Goal: Check status

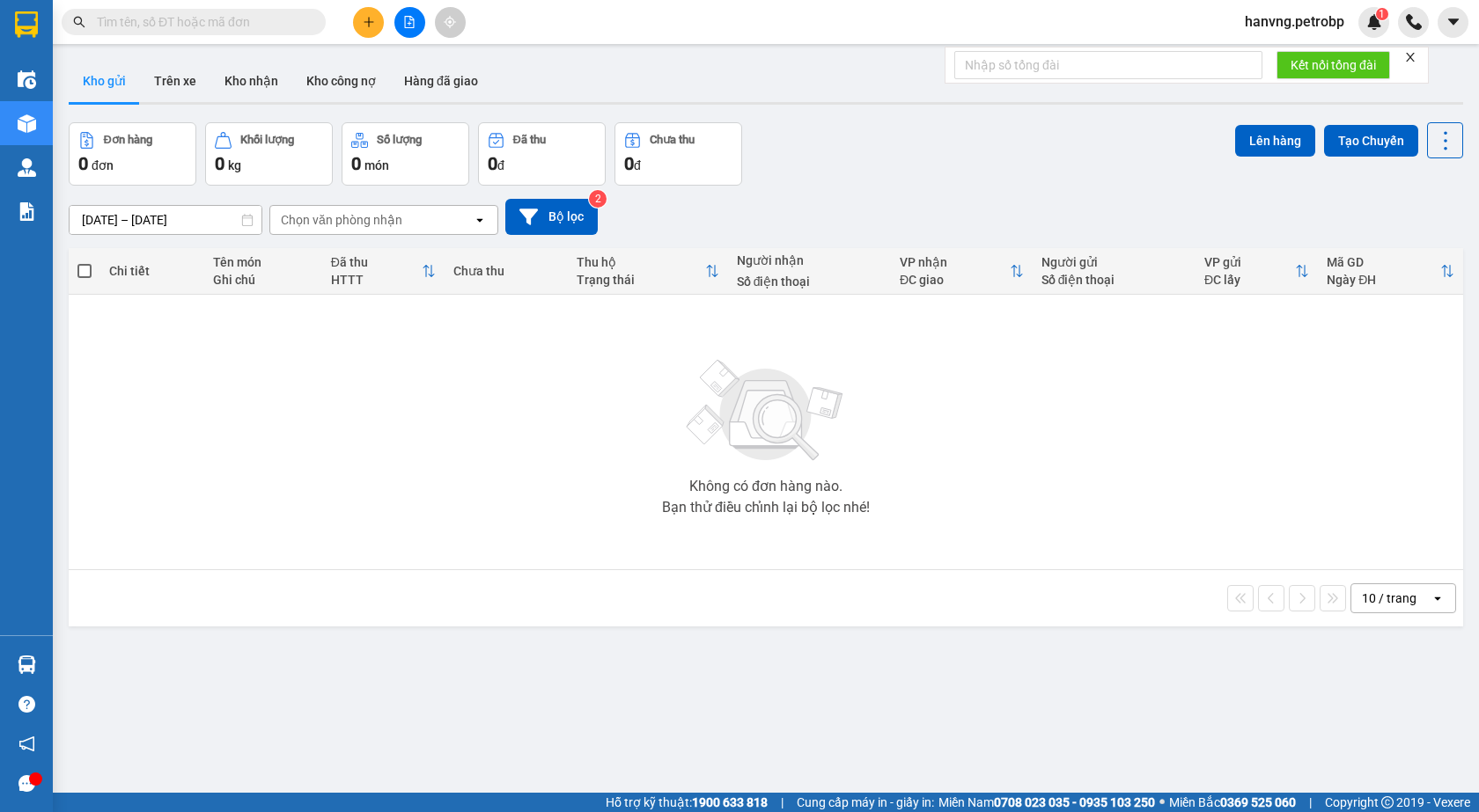
click at [1313, 20] on span "hanvng.petrobp" at bounding box center [1295, 21] width 128 height 22
click at [215, 93] on button "Kho nhận" at bounding box center [251, 80] width 82 height 42
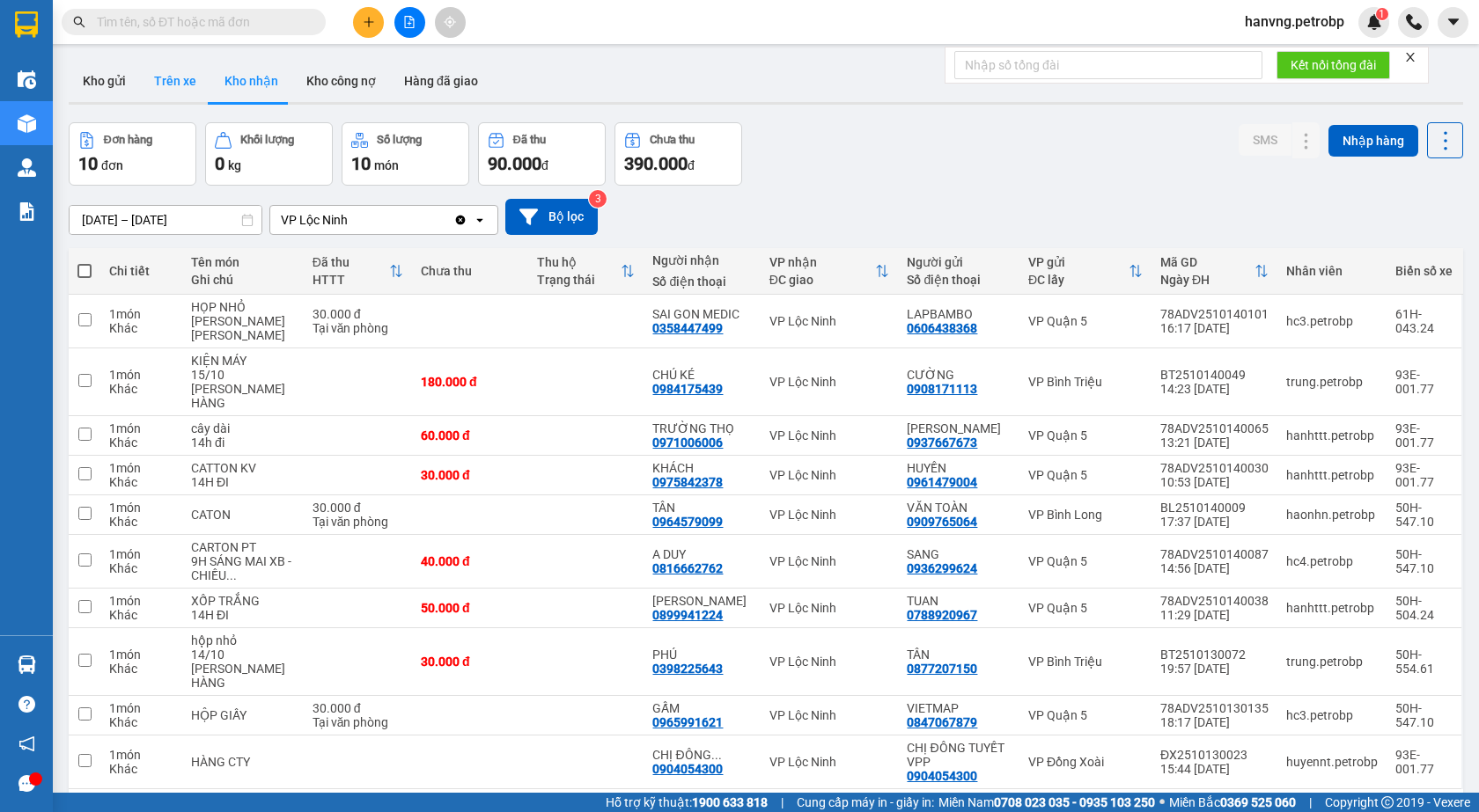
click at [173, 83] on button "Trên xe" at bounding box center [175, 80] width 70 height 42
type input "15/10/2025 – 15/10/2025"
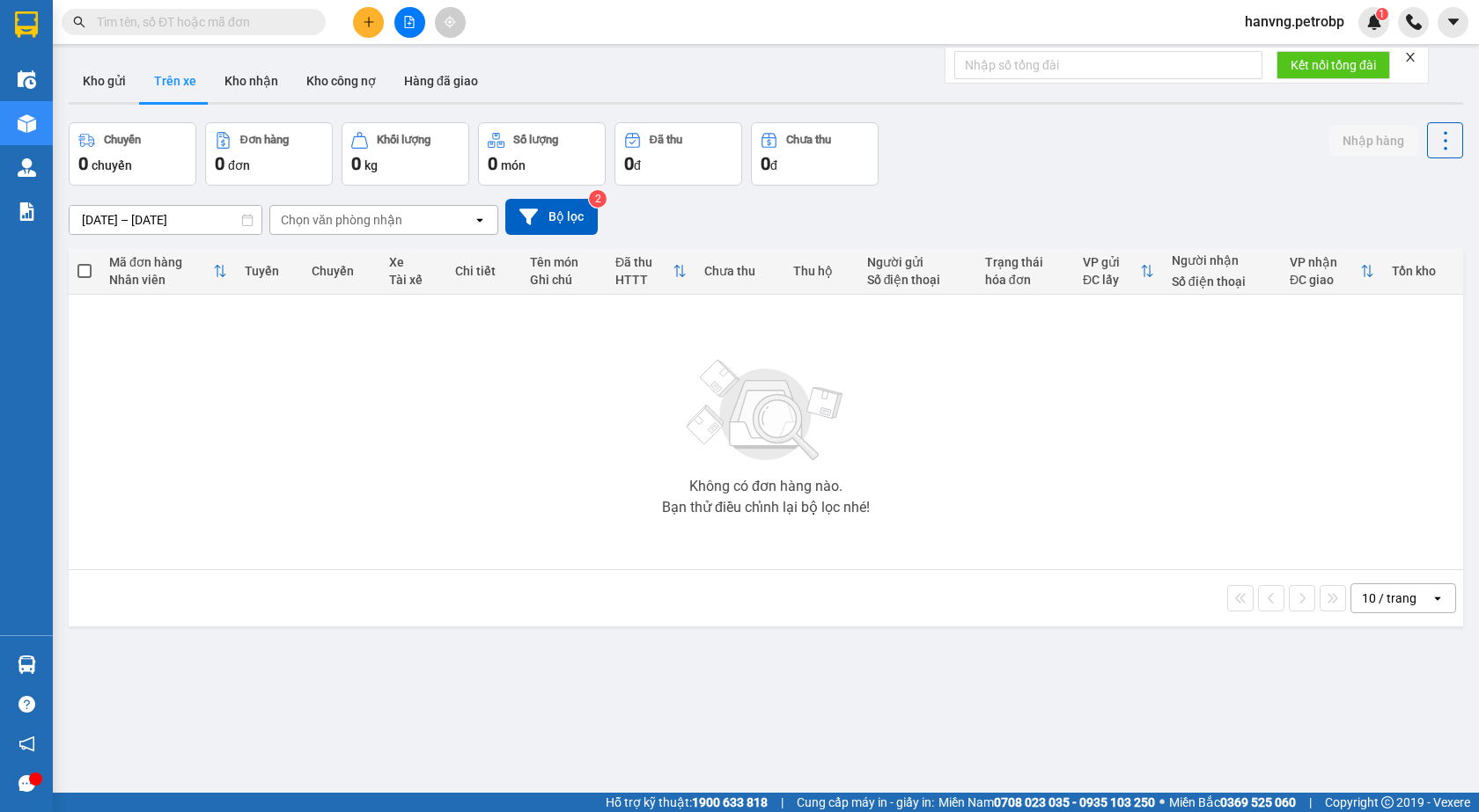
click at [316, 221] on div "Chọn văn phòng nhận" at bounding box center [341, 220] width 122 height 18
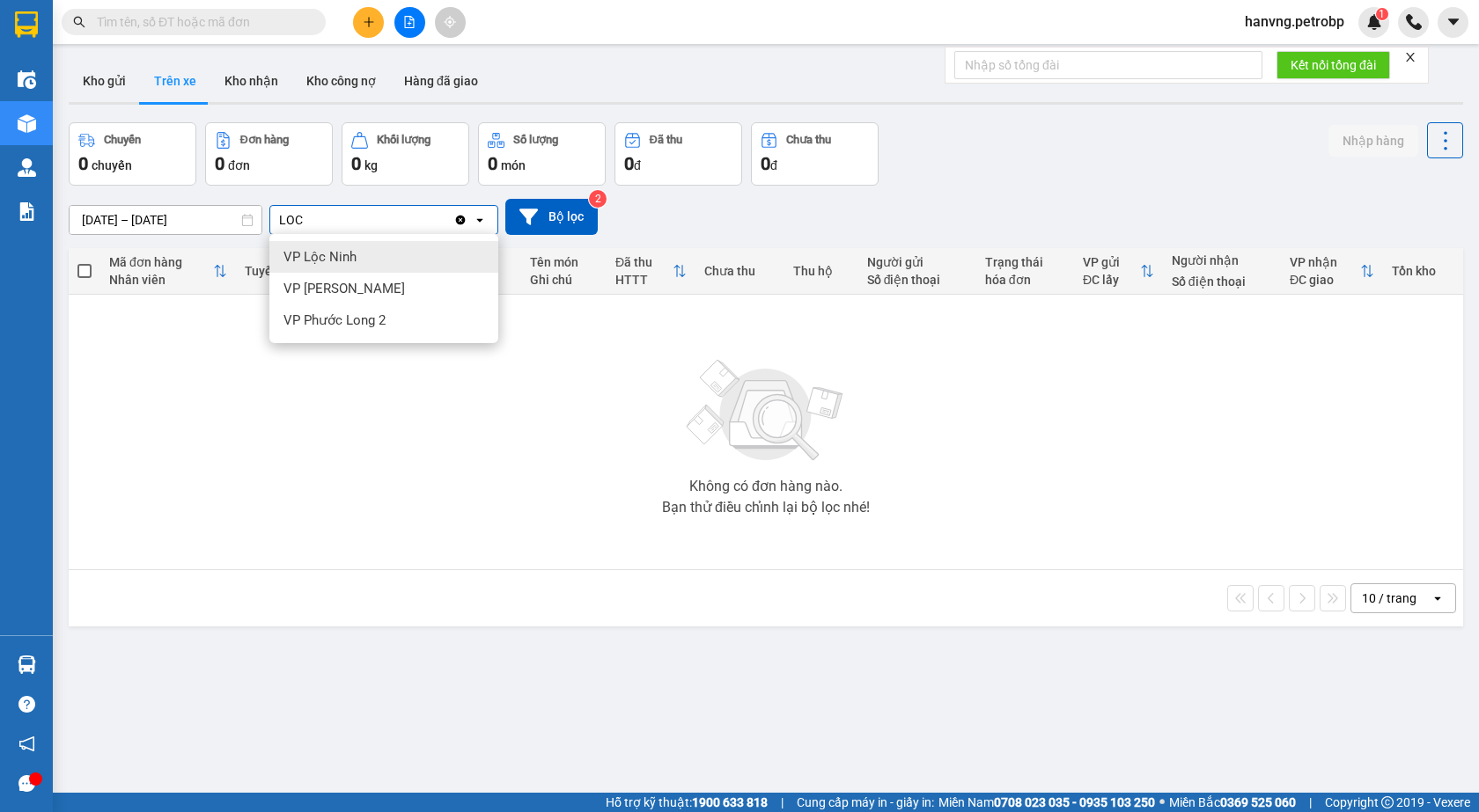
type input "LOC"
click at [359, 257] on div "VP Lộc Ninh" at bounding box center [383, 257] width 229 height 32
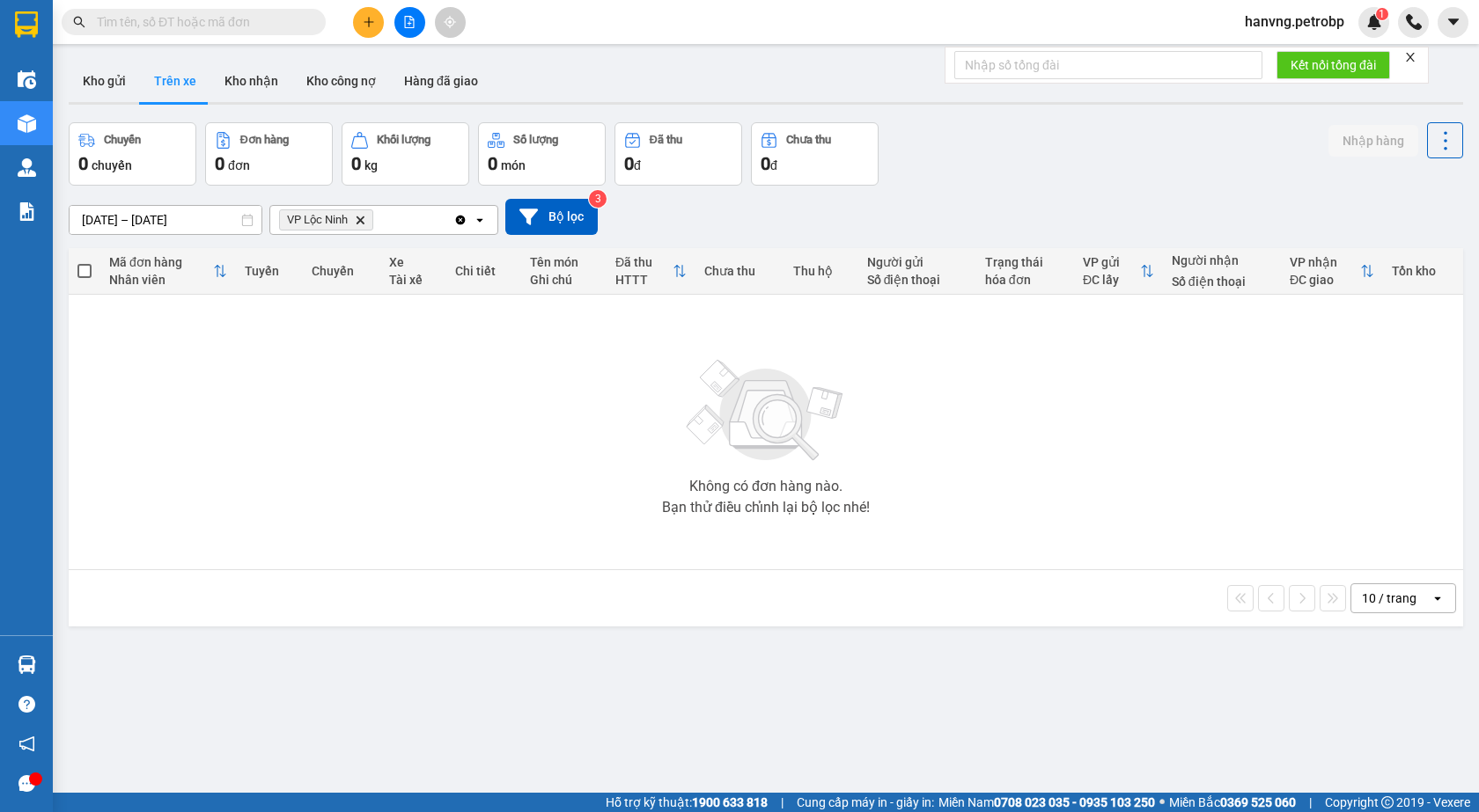
click at [194, 207] on input "15/10/2025 – 15/10/2025" at bounding box center [165, 220] width 192 height 28
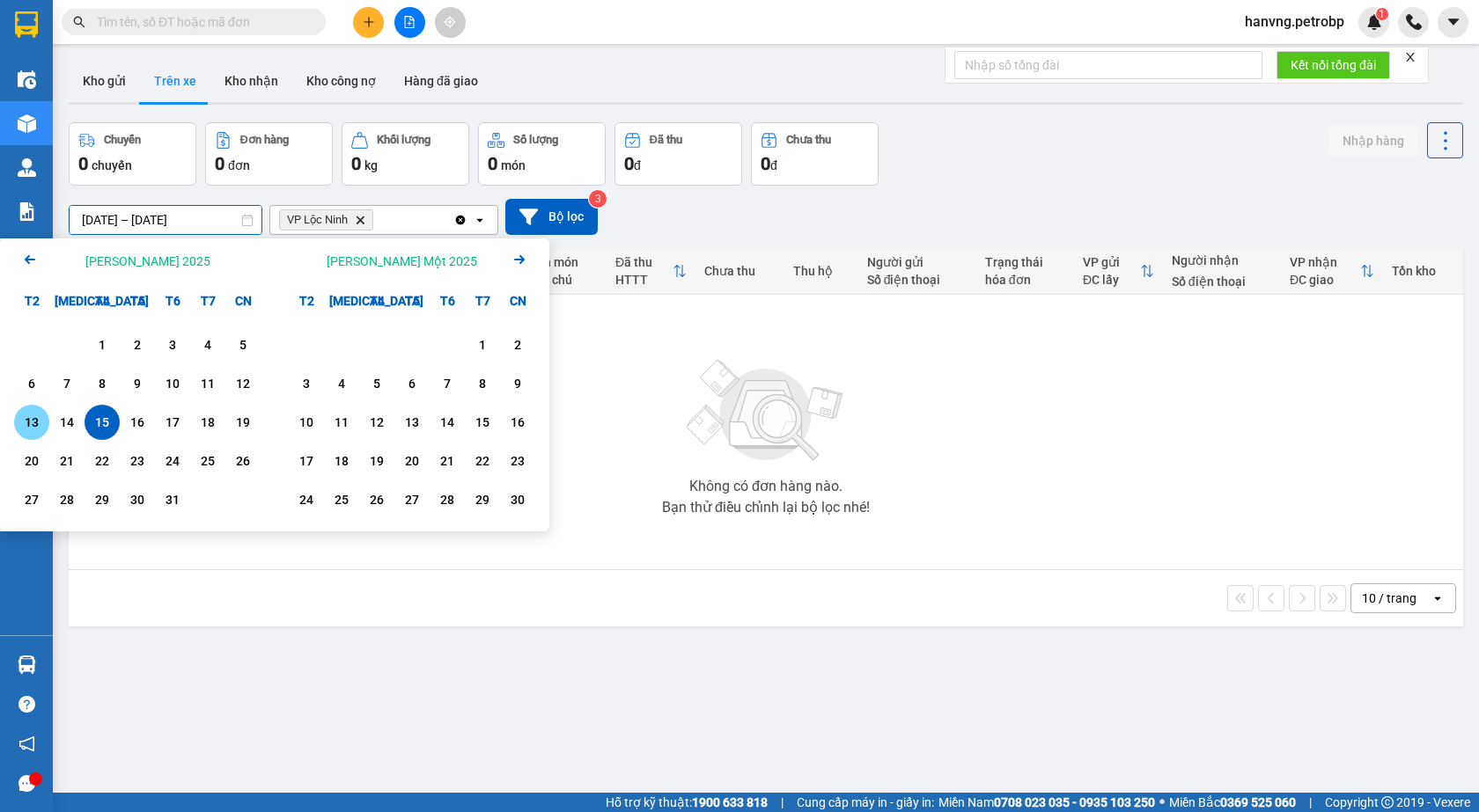
drag, startPoint x: 38, startPoint y: 422, endPoint x: 83, endPoint y: 416, distance: 45.4
click at [38, 419] on div "13" at bounding box center [32, 422] width 24 height 21
click at [102, 420] on div "15" at bounding box center [102, 422] width 24 height 21
type input "13/10/2025 – 15/10/2025"
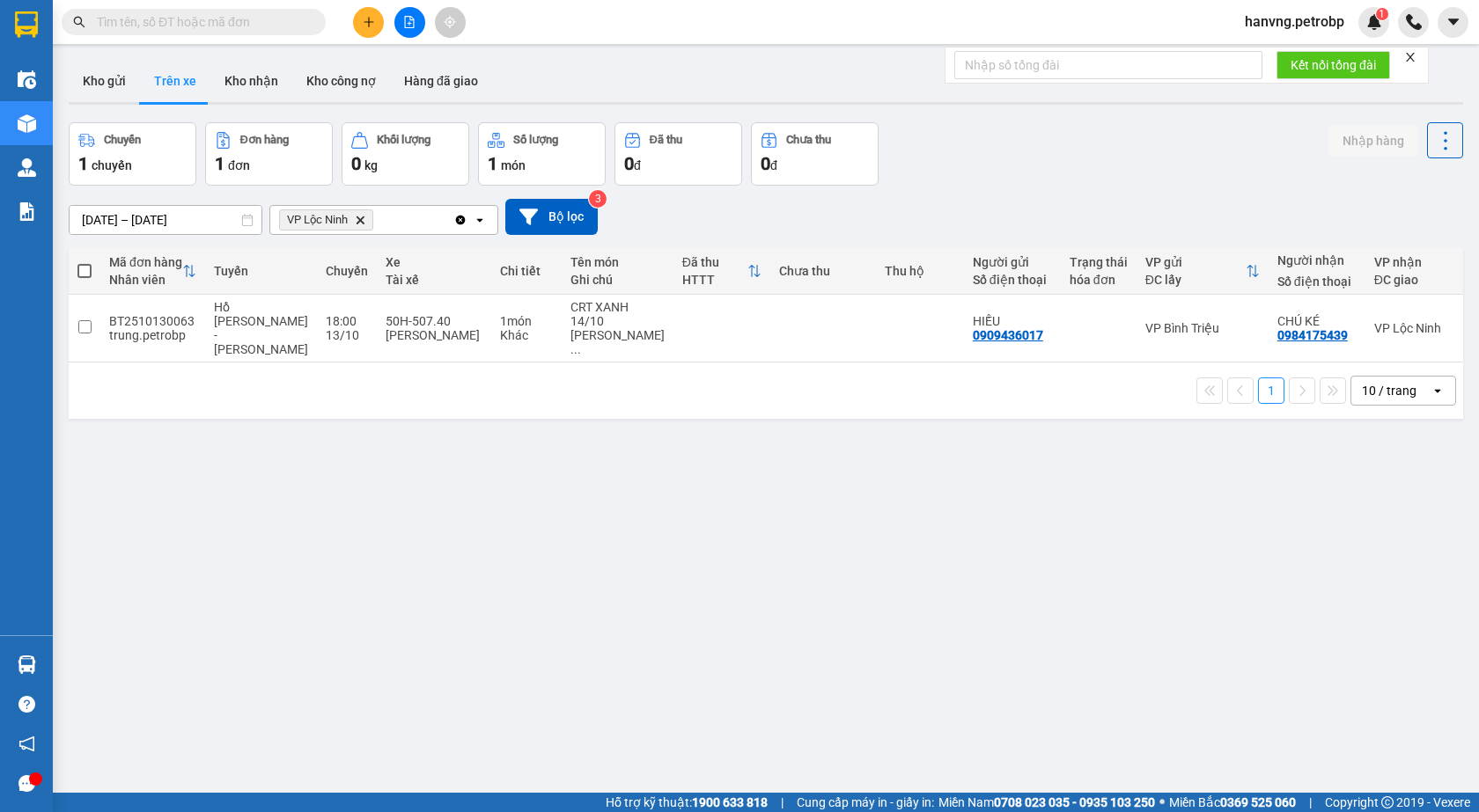
click at [1291, 12] on span "hanvng.petrobp" at bounding box center [1295, 21] width 128 height 22
click at [1280, 58] on span "Đăng xuất" at bounding box center [1302, 54] width 93 height 20
